Goal: Information Seeking & Learning: Learn about a topic

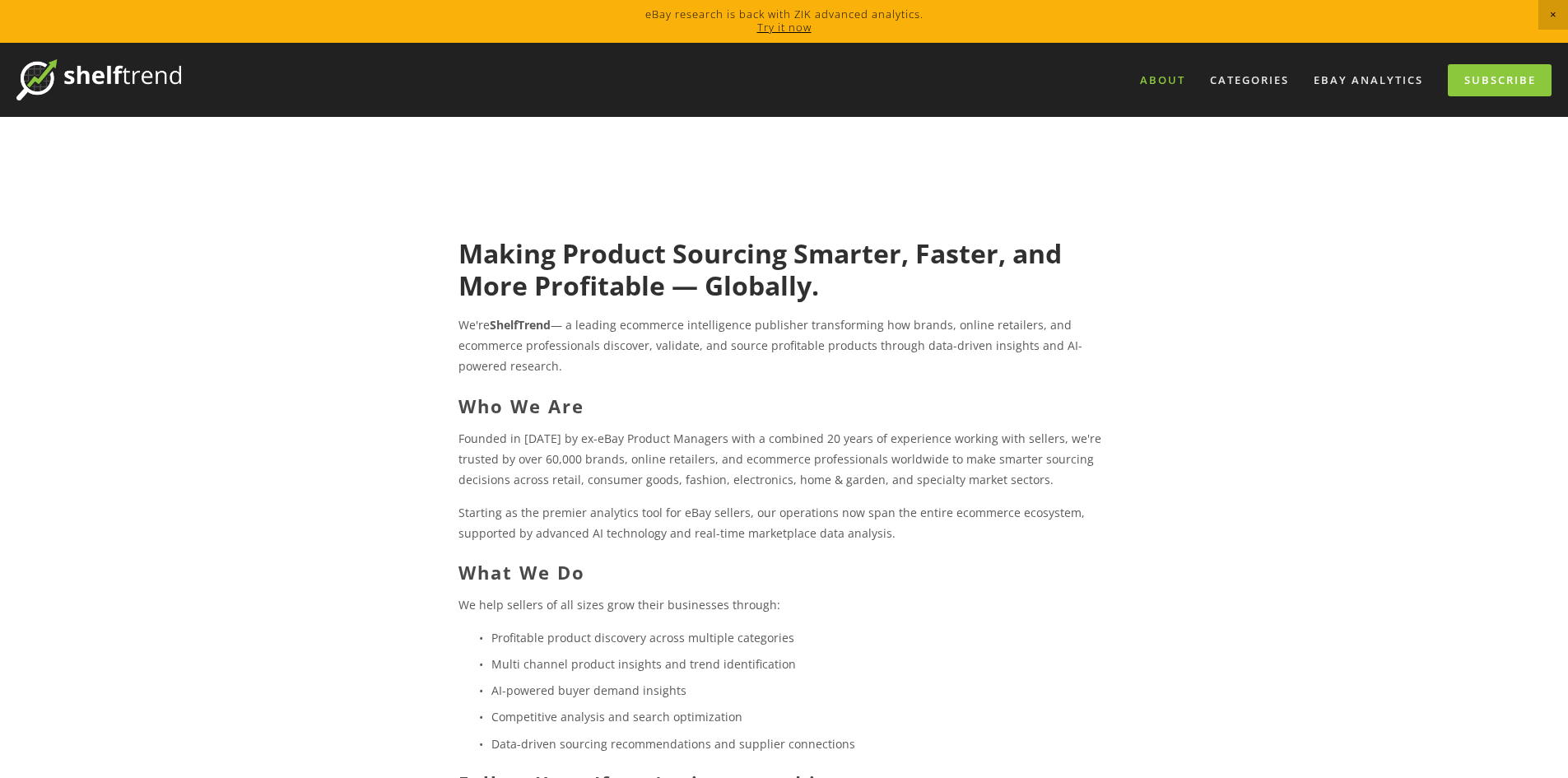
click at [1160, 77] on link "About" at bounding box center [1162, 80] width 67 height 27
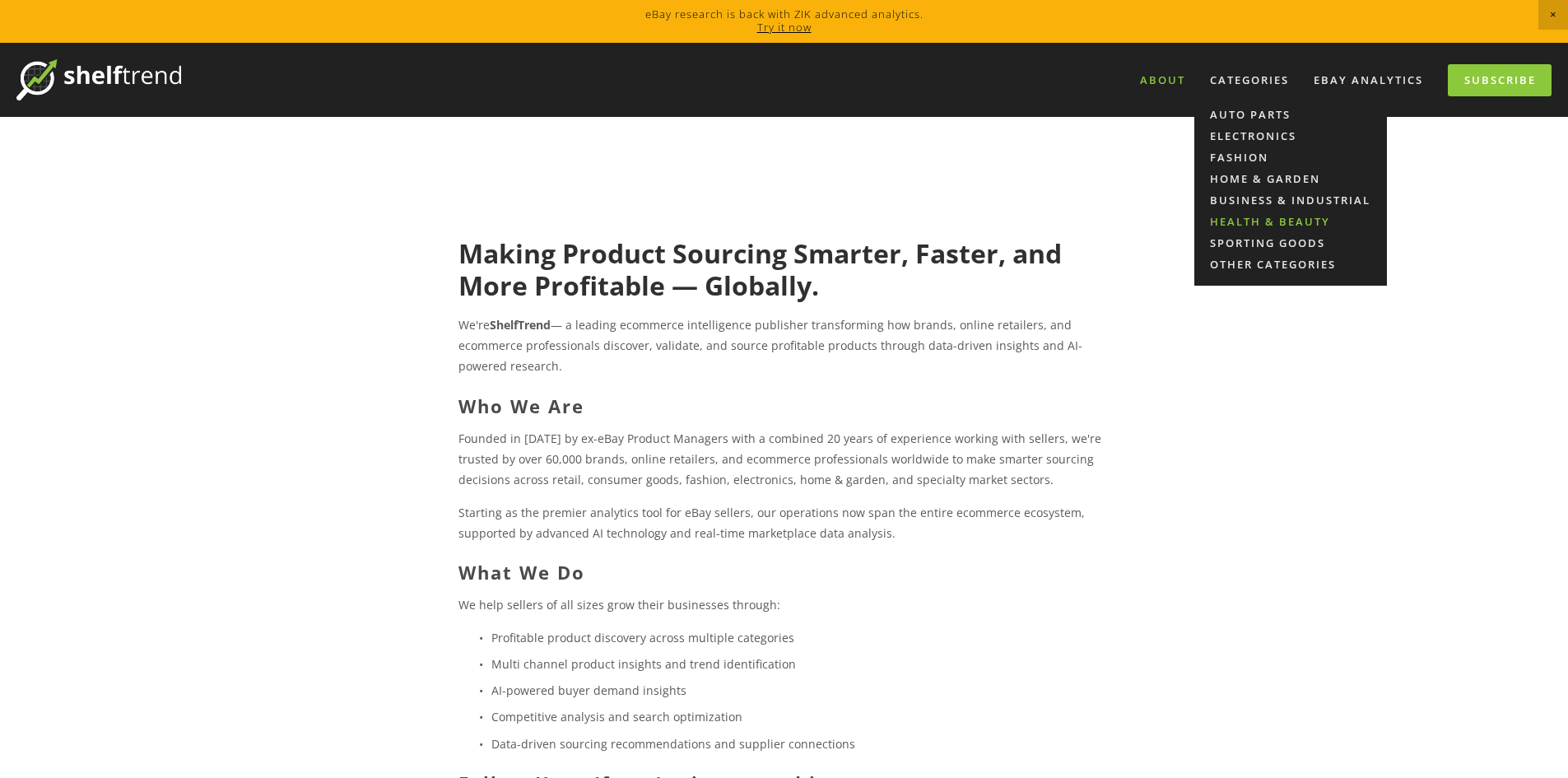
click at [1244, 225] on link "Health & Beauty" at bounding box center [1290, 221] width 193 height 22
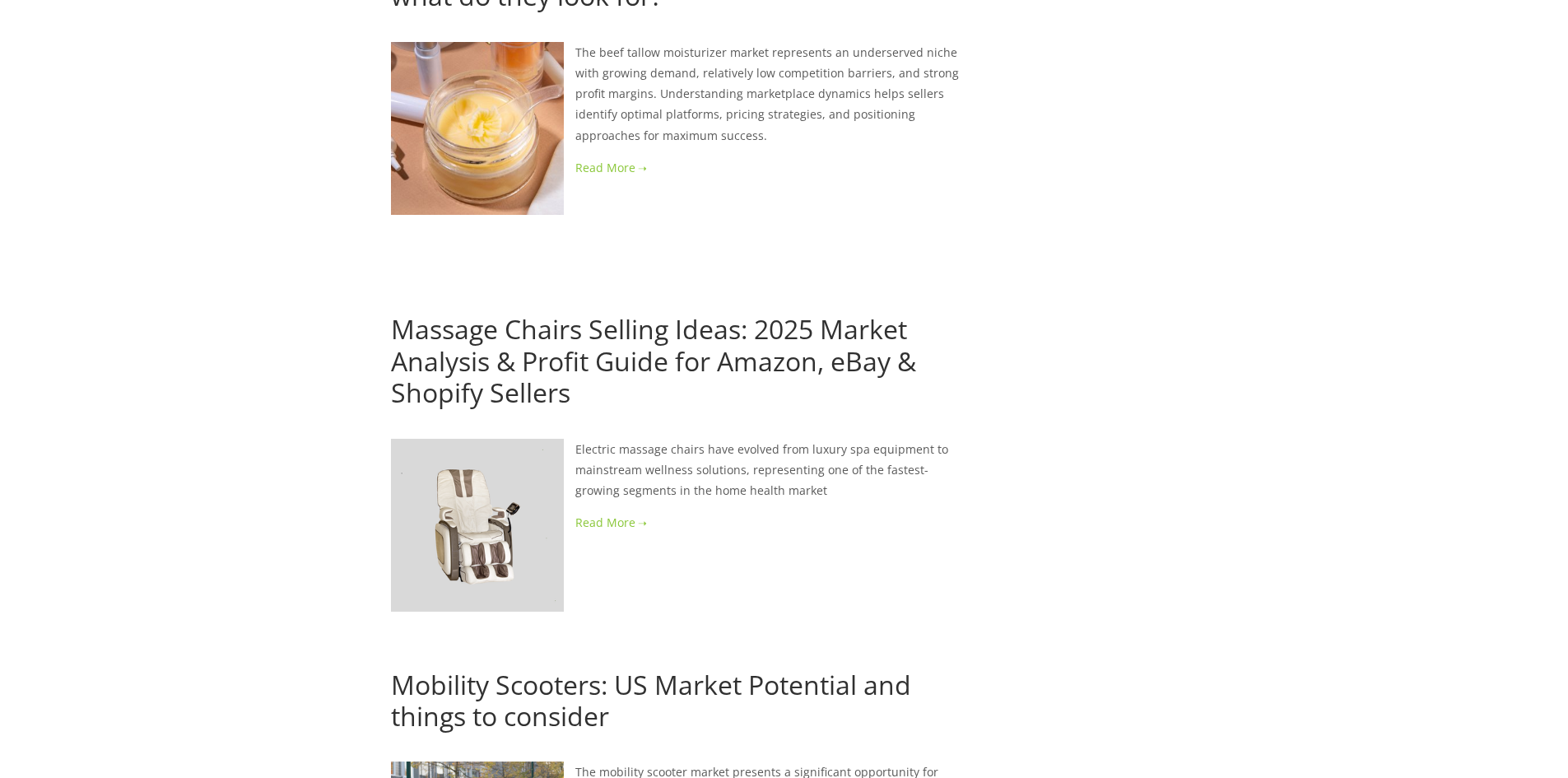
scroll to position [2882, 0]
